Goal: Information Seeking & Learning: Learn about a topic

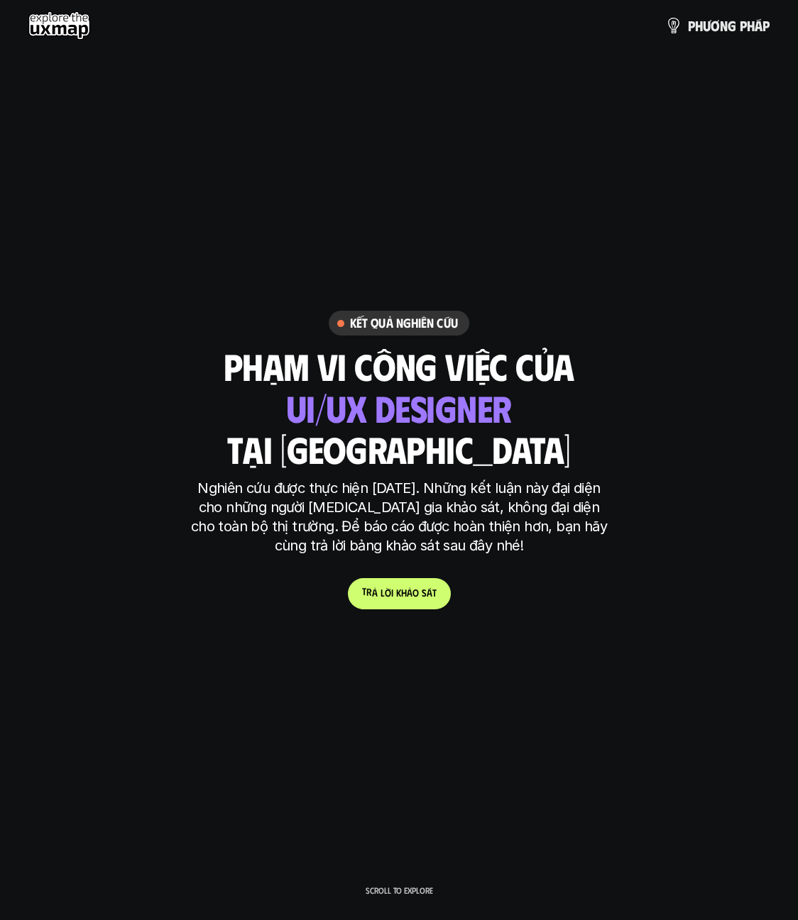
click at [418, 606] on link "t r ả l ờ i k h ả o s á t" at bounding box center [399, 593] width 103 height 31
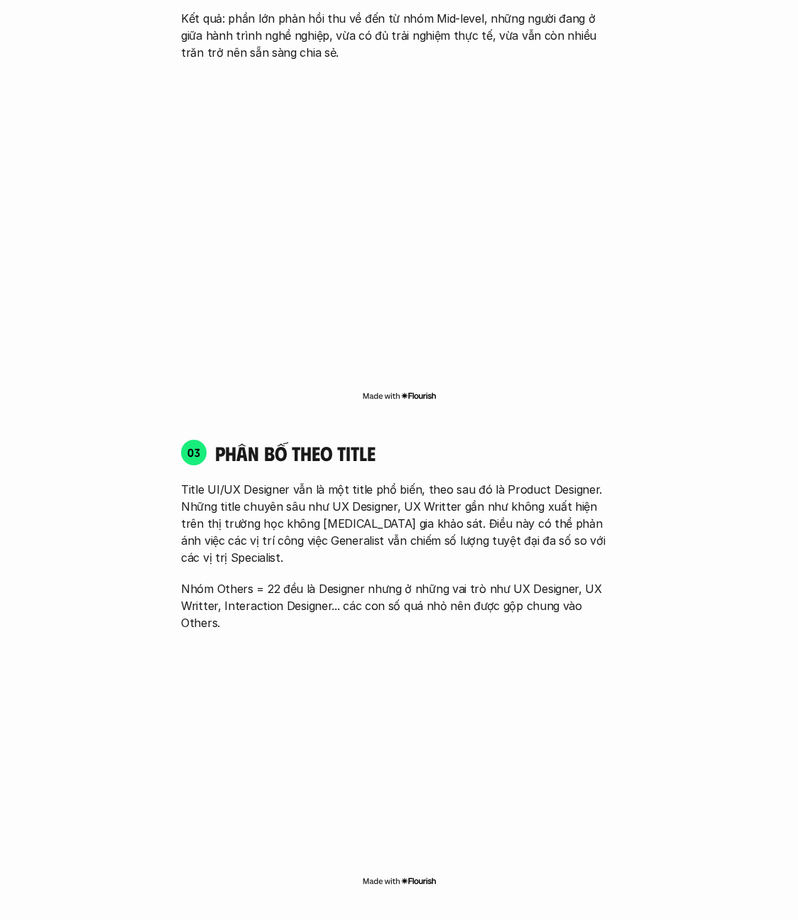
scroll to position [2037, 0]
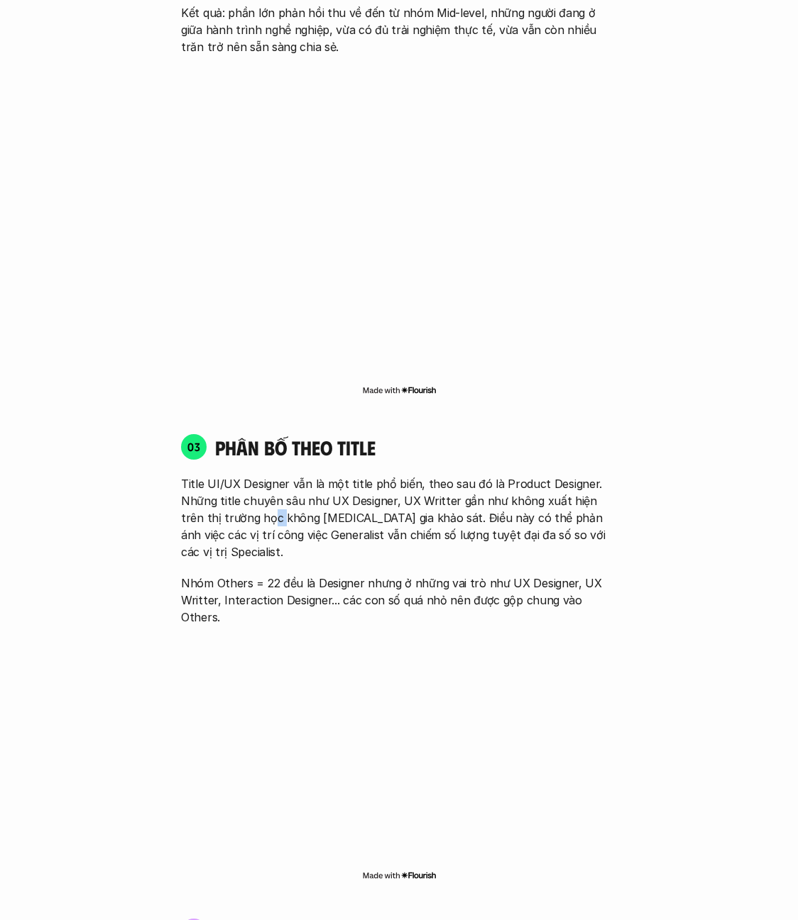
drag, startPoint x: 246, startPoint y: 488, endPoint x: 257, endPoint y: 483, distance: 12.1
click at [257, 483] on p "Title UI/UX Designer vẫn là một title phổ biến, theo sau đó là Product Designer…" at bounding box center [399, 517] width 436 height 85
click at [249, 485] on p "Title UI/UX Designer vẫn là một title phổ biến, theo sau đó là Product Designer…" at bounding box center [399, 517] width 436 height 85
drag, startPoint x: 257, startPoint y: 483, endPoint x: 238, endPoint y: 484, distance: 19.2
click at [238, 484] on p "Title UI/UX Designer vẫn là một title phổ biến, theo sau đó là Product Designer…" at bounding box center [399, 517] width 436 height 85
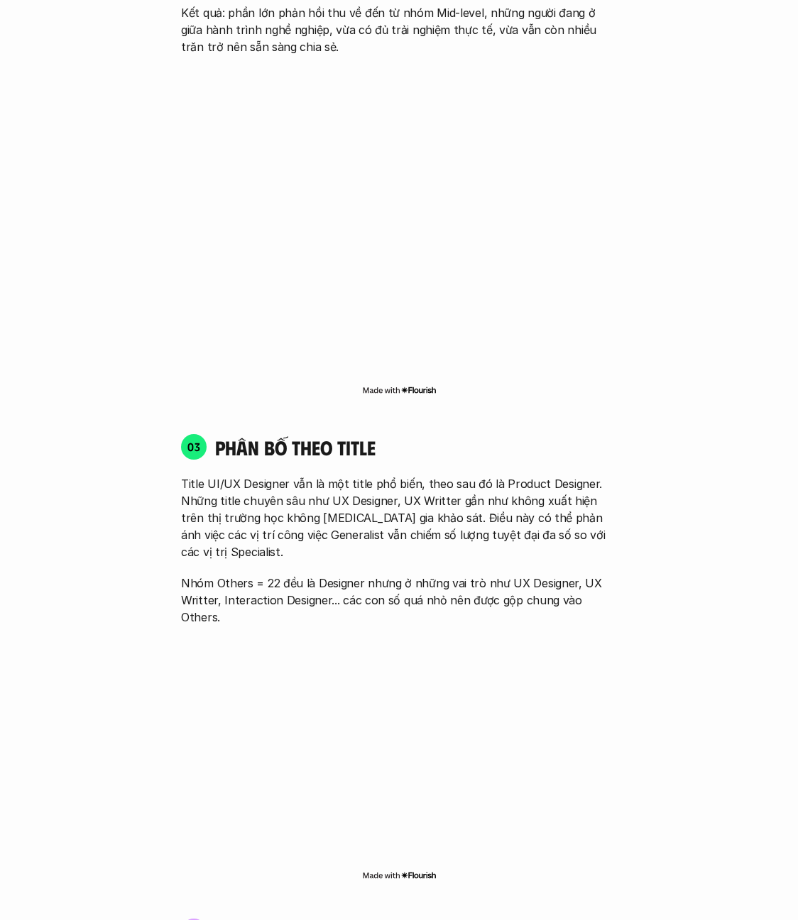
click at [236, 483] on p "Title UI/UX Designer vẫn là một title phổ biến, theo sau đó là Product Designer…" at bounding box center [399, 517] width 436 height 85
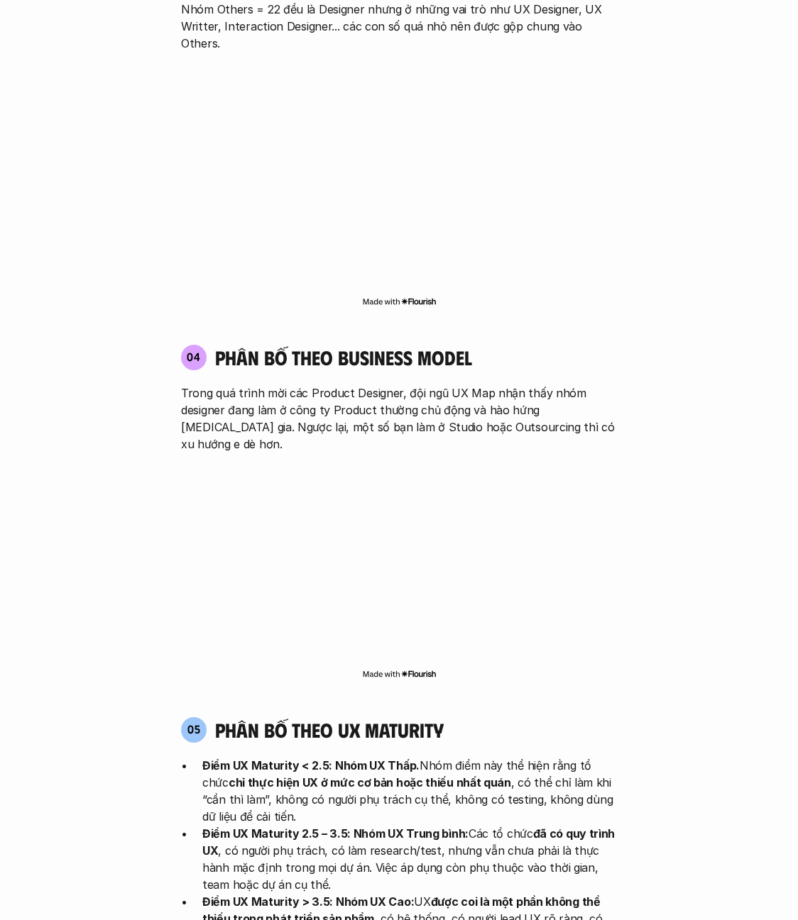
scroll to position [2675, 0]
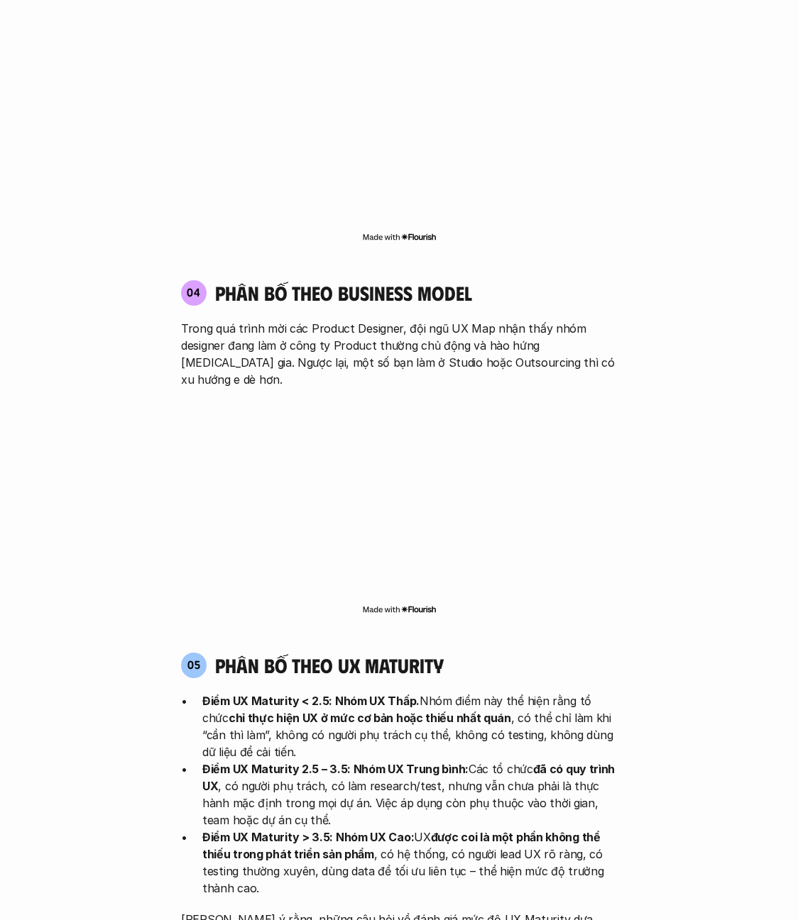
drag, startPoint x: 255, startPoint y: 615, endPoint x: 629, endPoint y: 617, distance: 374.0
click at [629, 653] on div "05 phân bố theo ux maturity Điểm UX Maturity < 2.5: Nhóm UX Thấp. Nhóm điểm này…" at bounding box center [398, 799] width 461 height 292
click at [551, 693] on p "Điểm UX Maturity < 2.5: Nhóm UX Thấp. Nhóm điểm này thể hiện rằng tổ chức chỉ t…" at bounding box center [409, 727] width 414 height 68
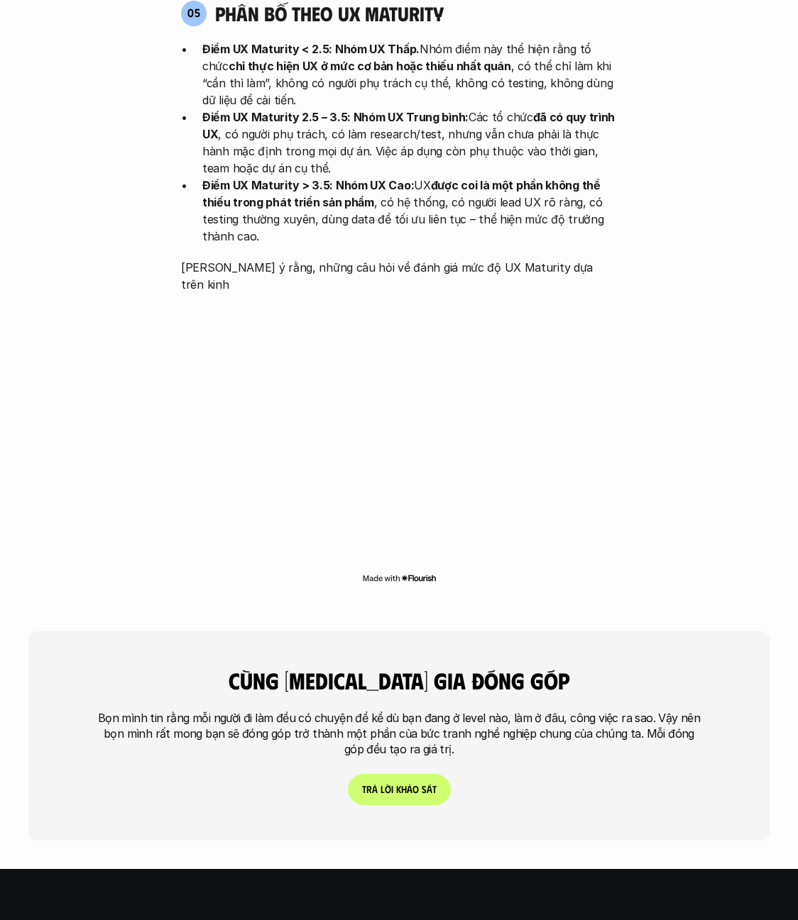
scroll to position [3385, 0]
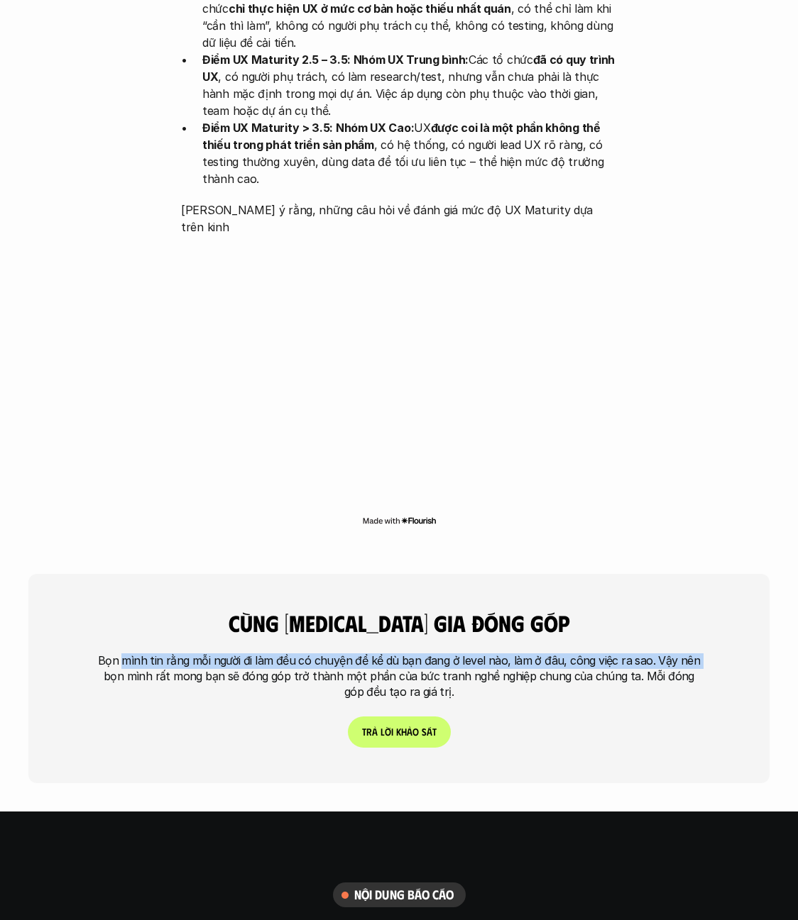
drag, startPoint x: 133, startPoint y: 563, endPoint x: 732, endPoint y: 556, distance: 599.7
click at [732, 574] on div "cùng [MEDICAL_DATA] gia đóng góp Bọn mình tin rằng mỗi người đi làm đều có chuy…" at bounding box center [398, 678] width 741 height 209
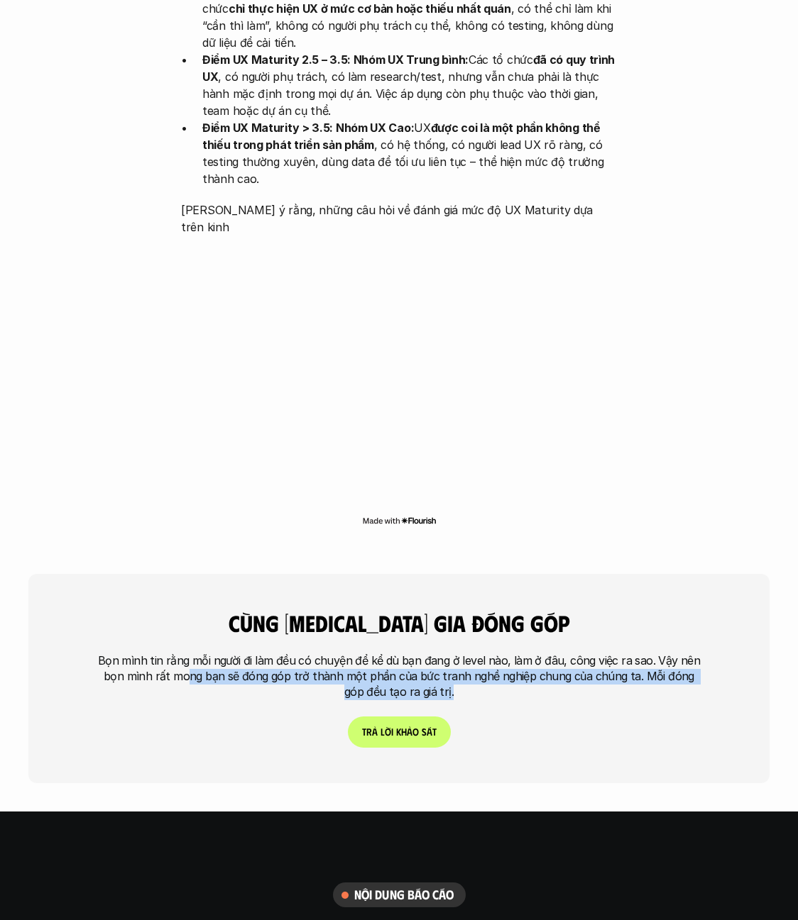
drag, startPoint x: 186, startPoint y: 568, endPoint x: 594, endPoint y: 587, distance: 408.4
click at [594, 654] on p "Bọn mình tin rằng mỗi người đi làm đều có chuyện để kể dù bạn đang ở level nào,…" at bounding box center [398, 677] width 603 height 46
click at [426, 654] on p "Bọn mình tin rằng mỗi người đi làm đều có chuyện để kể dù bạn đang ở level nào,…" at bounding box center [398, 677] width 603 height 46
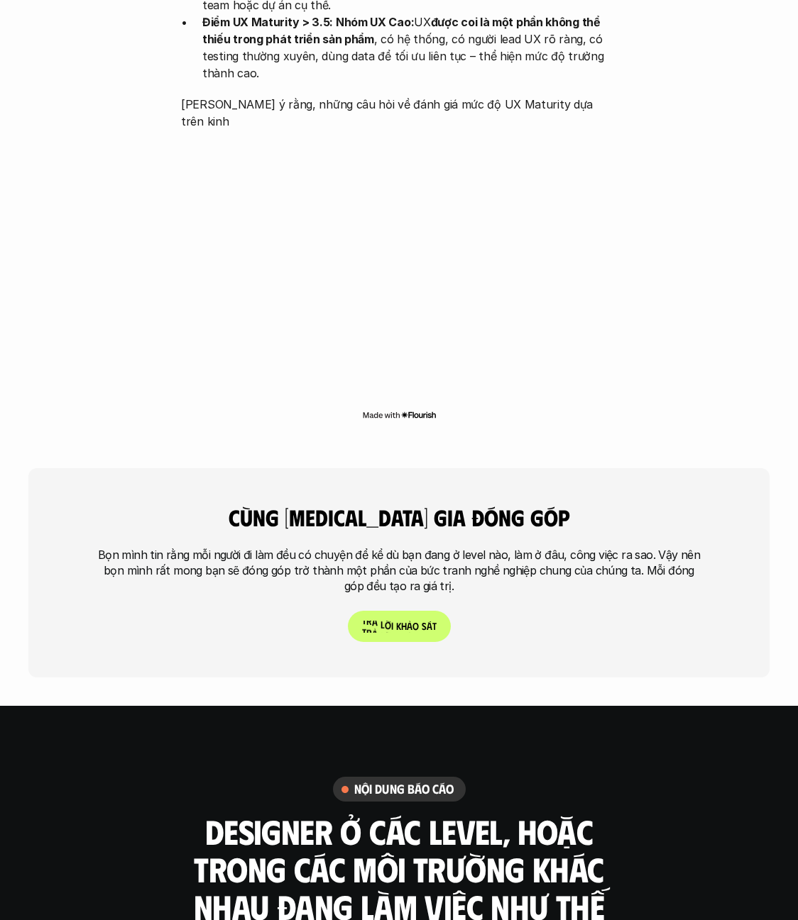
scroll to position [3669, 0]
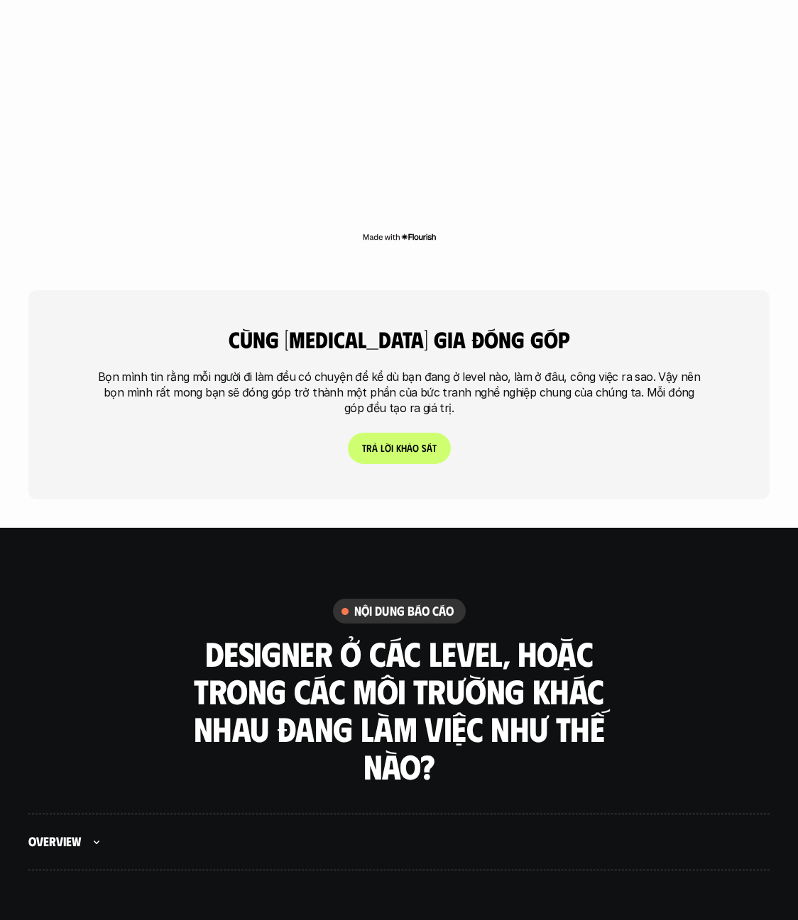
click at [407, 603] on h6 "nội dung báo cáo" at bounding box center [404, 611] width 100 height 16
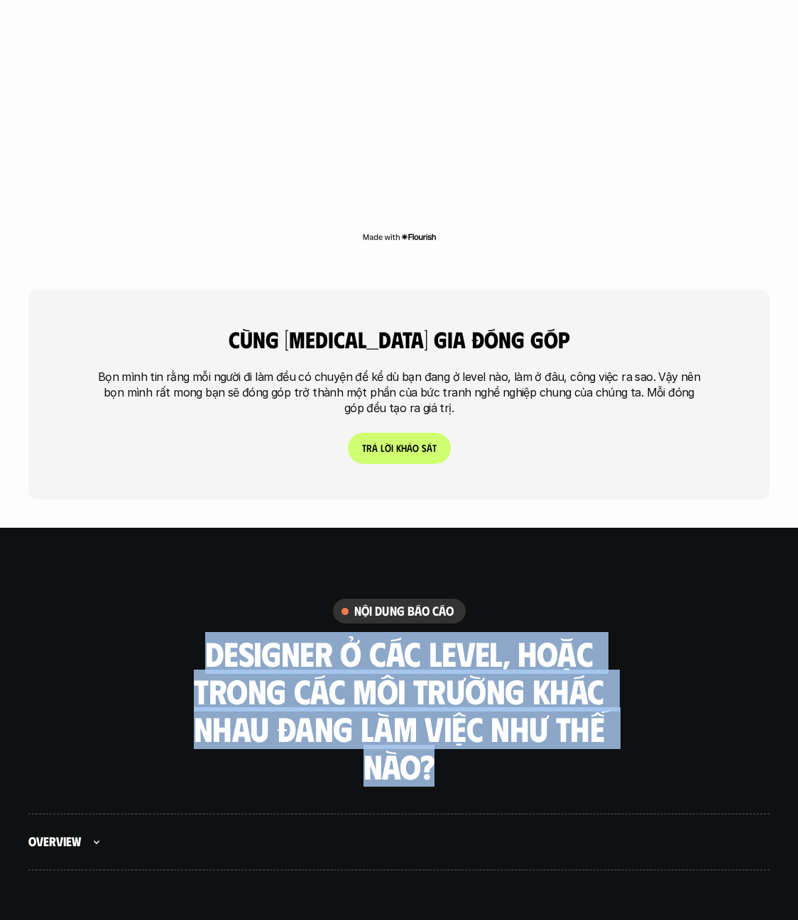
drag, startPoint x: 131, startPoint y: 535, endPoint x: 540, endPoint y: 668, distance: 430.6
click at [566, 669] on div "nội dung báo cáo Designer ở các level, hoặc trong các môi trường khác nhau đang…" at bounding box center [399, 692] width 798 height 187
click at [311, 643] on h3 "Designer ở các level, hoặc trong các môi trường khác nhau đang làm việc như thế…" at bounding box center [399, 710] width 426 height 150
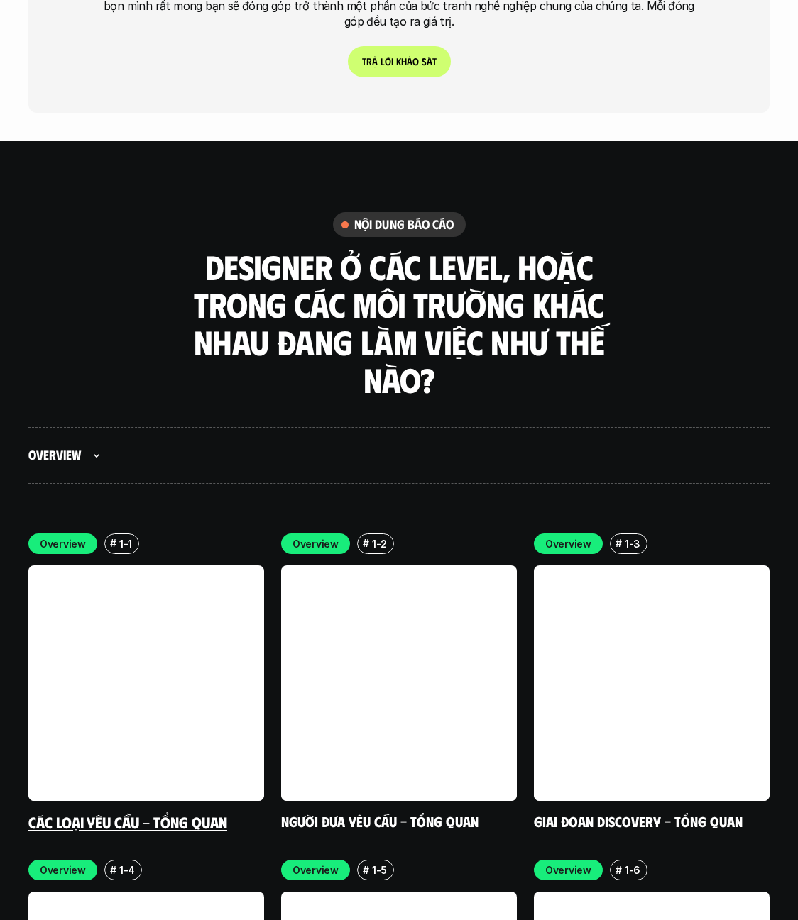
scroll to position [4094, 0]
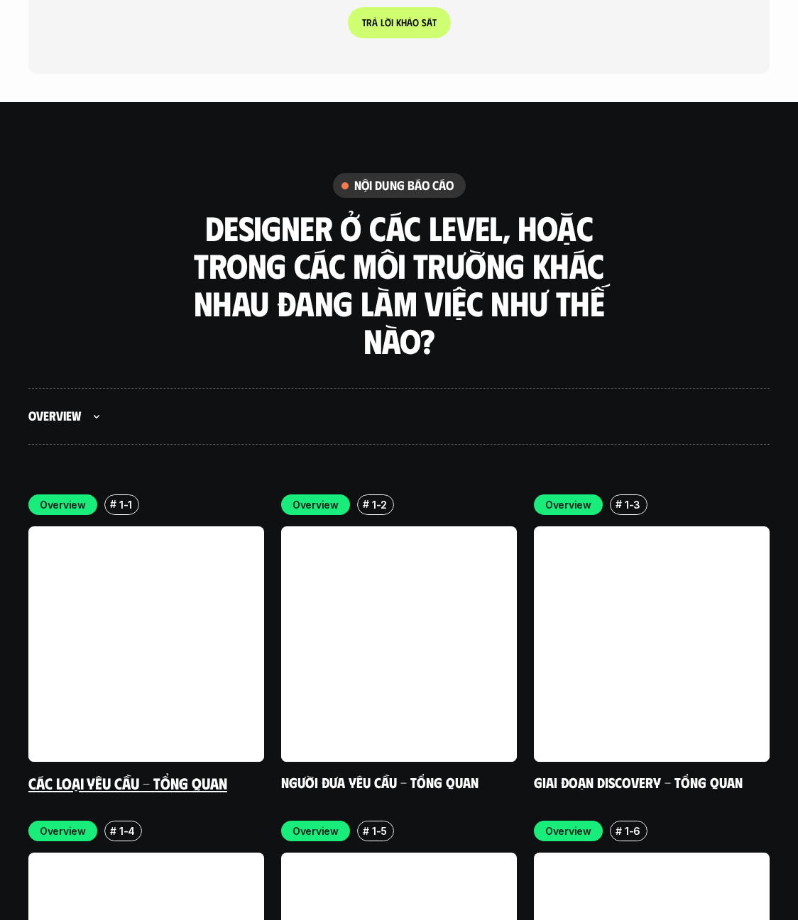
click at [81, 495] on div "Overview" at bounding box center [62, 505] width 69 height 21
click at [81, 497] on p "Overview" at bounding box center [63, 504] width 46 height 15
click at [126, 497] on p "1-1" at bounding box center [125, 504] width 13 height 15
click at [152, 575] on link at bounding box center [146, 645] width 236 height 236
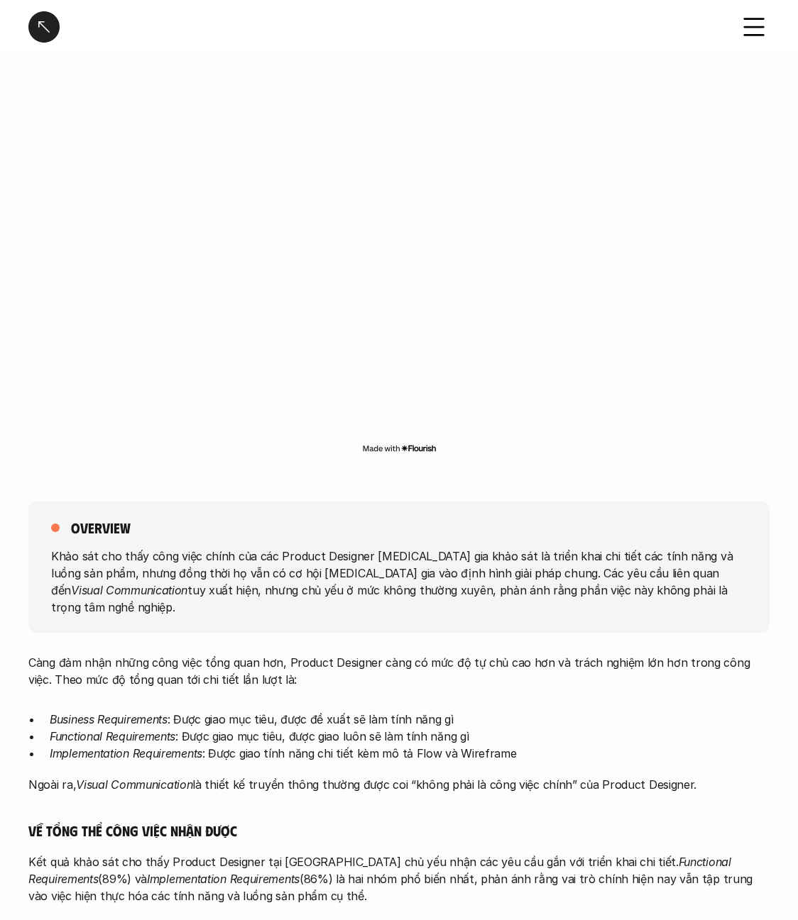
scroll to position [213, 0]
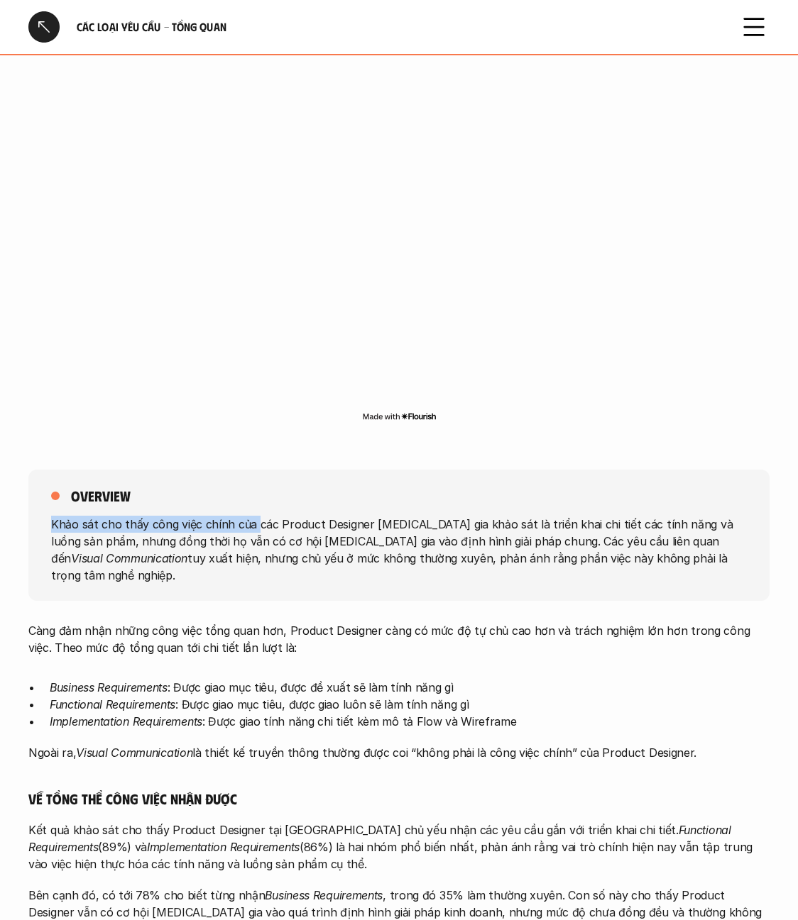
drag, startPoint x: 531, startPoint y: 538, endPoint x: 758, endPoint y: 504, distance: 229.6
click at [758, 504] on div "overview Khảo sát cho thấy công việc chính của các Product Designer [MEDICAL_DA…" at bounding box center [398, 535] width 741 height 131
click at [514, 510] on div "overview Khảo sát cho thấy công việc chính của các Product Designer [MEDICAL_DA…" at bounding box center [398, 535] width 741 height 131
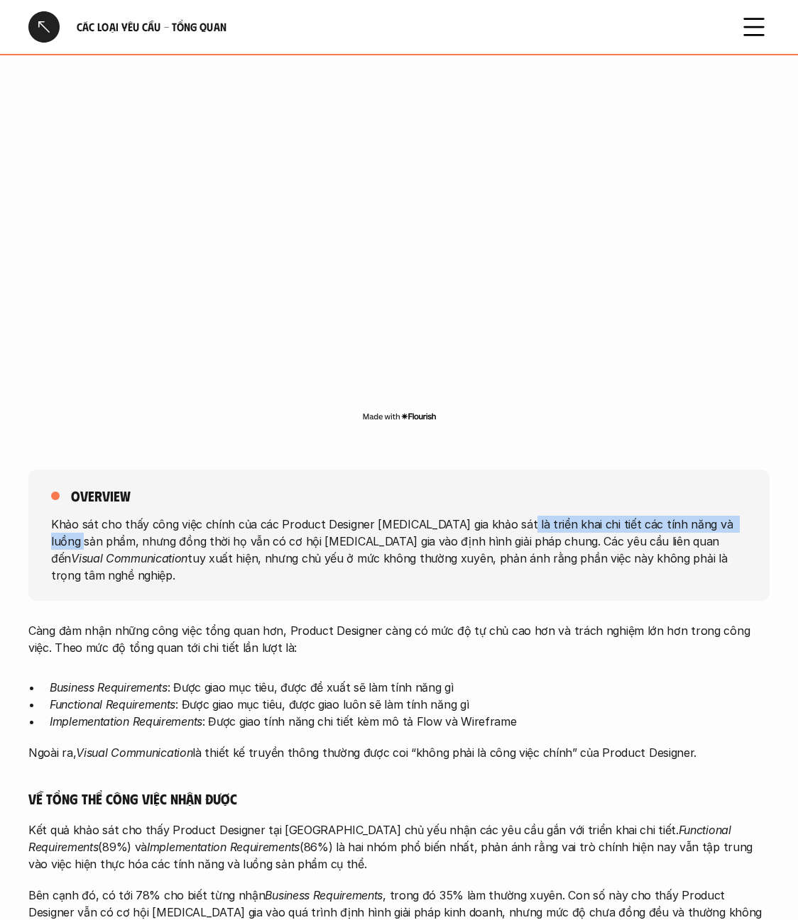
drag, startPoint x: 502, startPoint y: 518, endPoint x: 466, endPoint y: 568, distance: 62.4
click at [723, 531] on p "Khảo sát cho thấy công việc chính của các Product Designer [MEDICAL_DATA] gia k…" at bounding box center [398, 550] width 695 height 68
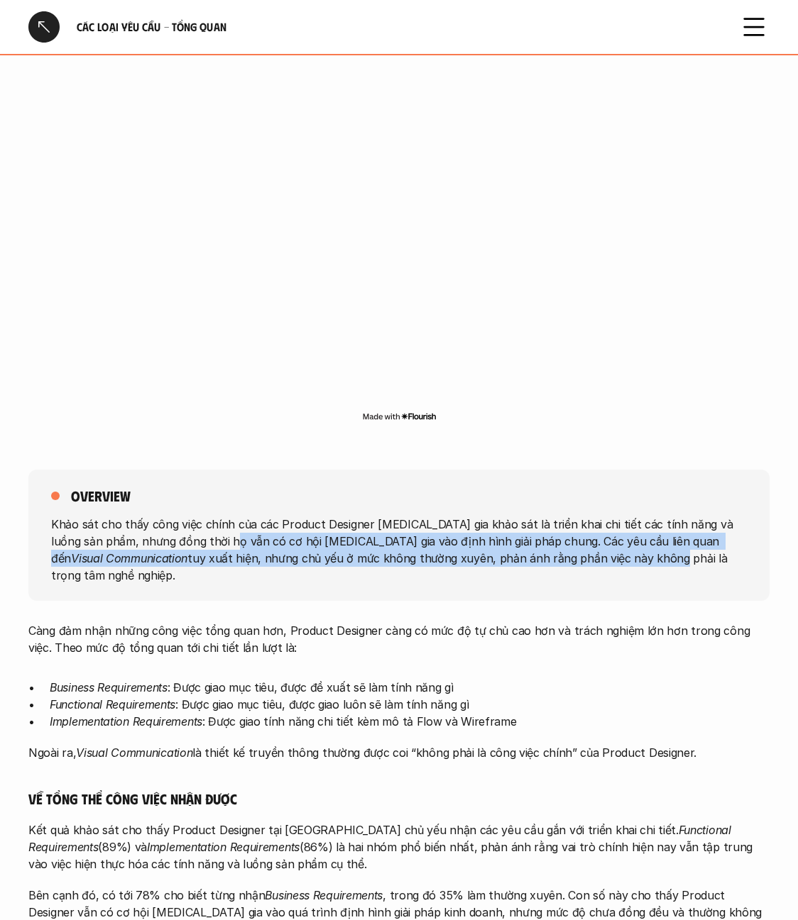
drag, startPoint x: 199, startPoint y: 548, endPoint x: 483, endPoint y: 575, distance: 285.2
click at [483, 575] on div "overview Khảo sát cho thấy công việc chính của các Product Designer [MEDICAL_DA…" at bounding box center [398, 535] width 741 height 131
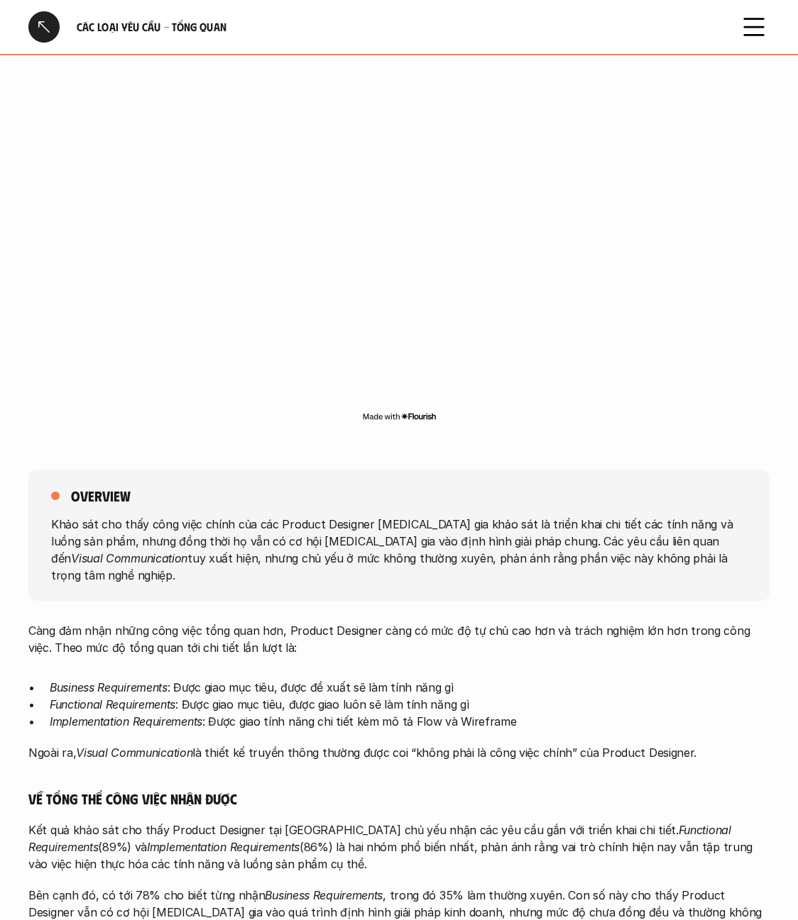
click at [507, 575] on div "overview Khảo sát cho thấy công việc chính của các Product Designer [MEDICAL_DA…" at bounding box center [398, 535] width 741 height 131
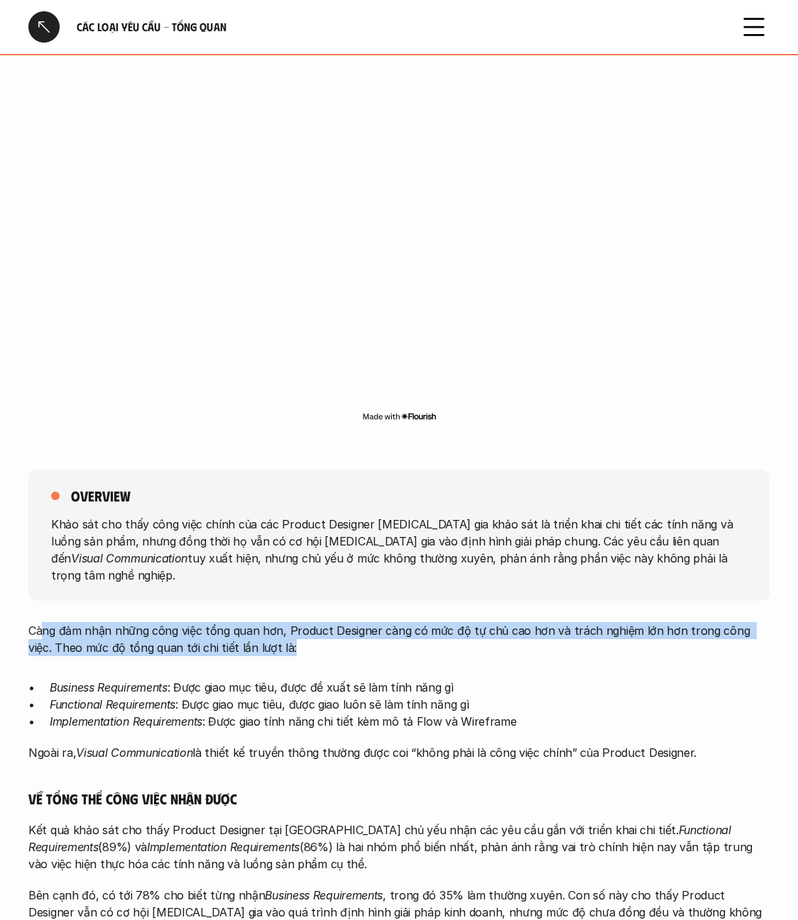
drag, startPoint x: 51, startPoint y: 609, endPoint x: 646, endPoint y: 627, distance: 595.7
click at [646, 627] on p "Càng đảm nhận những công việc tổng quan hơn, Product Designer càng có mức độ tự…" at bounding box center [398, 639] width 741 height 34
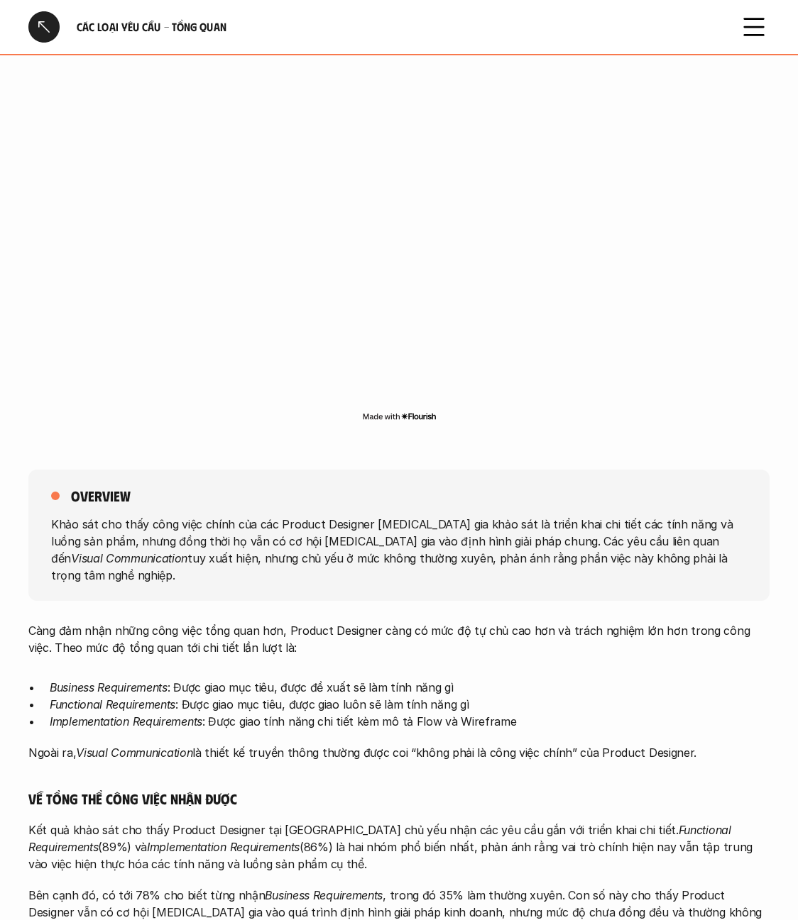
click at [557, 660] on div "Càng đảm nhận những công việc tổng quan hơn, Product Designer càng có mức độ tự…" at bounding box center [398, 892] width 741 height 541
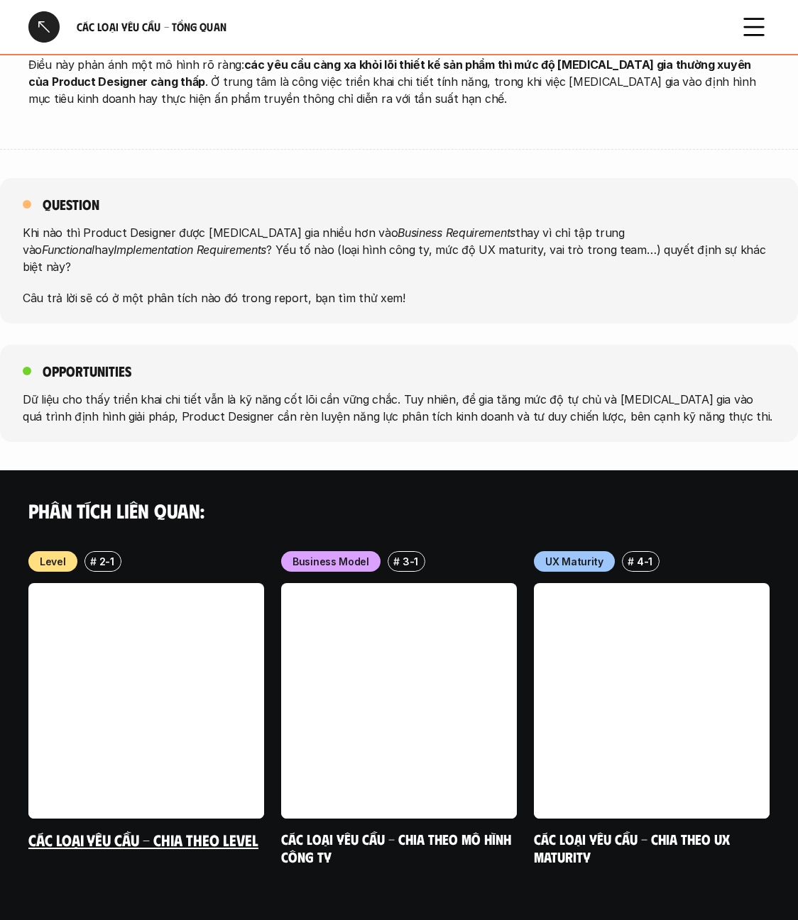
scroll to position [1274, 0]
